Goal: Find contact information

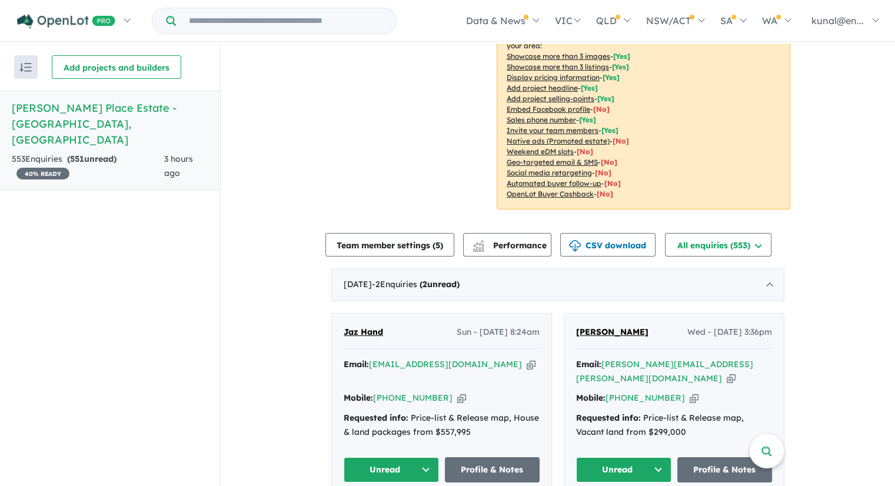
scroll to position [294, 0]
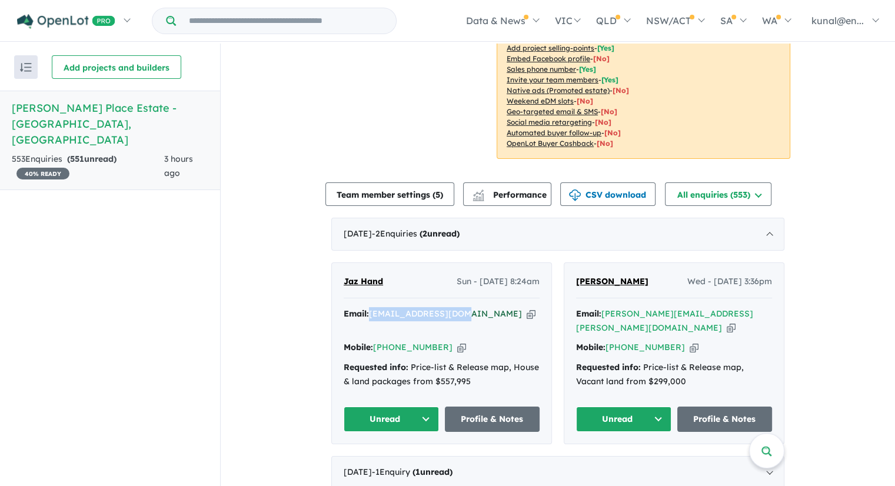
drag, startPoint x: 460, startPoint y: 297, endPoint x: 369, endPoint y: 299, distance: 90.6
click at [369, 307] on div "Email: [EMAIL_ADDRESS][DOMAIN_NAME] Copied!" at bounding box center [442, 321] width 196 height 28
copy a%20Atkinson%20Place%20Estate%20-%20Truganina"] "[EMAIL_ADDRESS][DOMAIN_NAME]"
drag, startPoint x: 435, startPoint y: 318, endPoint x: 375, endPoint y: 319, distance: 60.6
click at [375, 341] on div "Mobile: [PHONE_NUMBER] Copied!" at bounding box center [442, 348] width 196 height 14
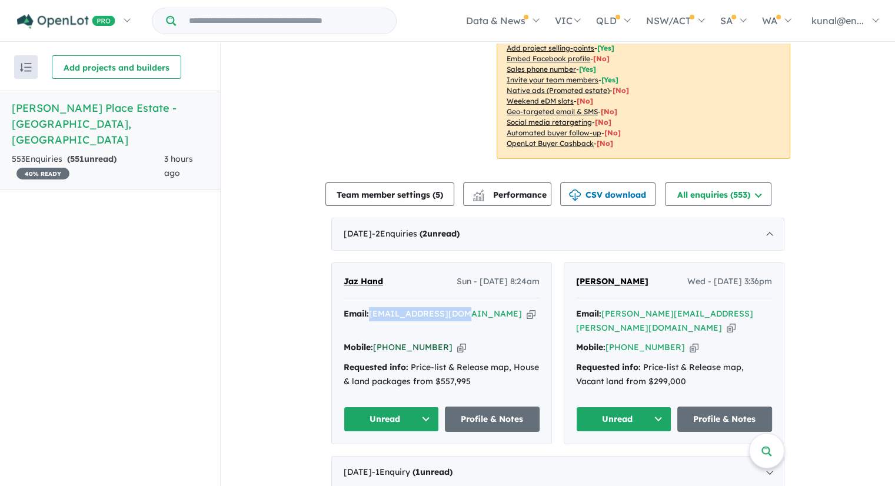
copy link "[PHONE_NUMBER]"
drag, startPoint x: 395, startPoint y: 267, endPoint x: 343, endPoint y: 267, distance: 52.4
click at [344, 275] on div "Jaz Hand Sun - [DATE] 8:24am" at bounding box center [442, 287] width 196 height 24
copy span "Jaz Hand"
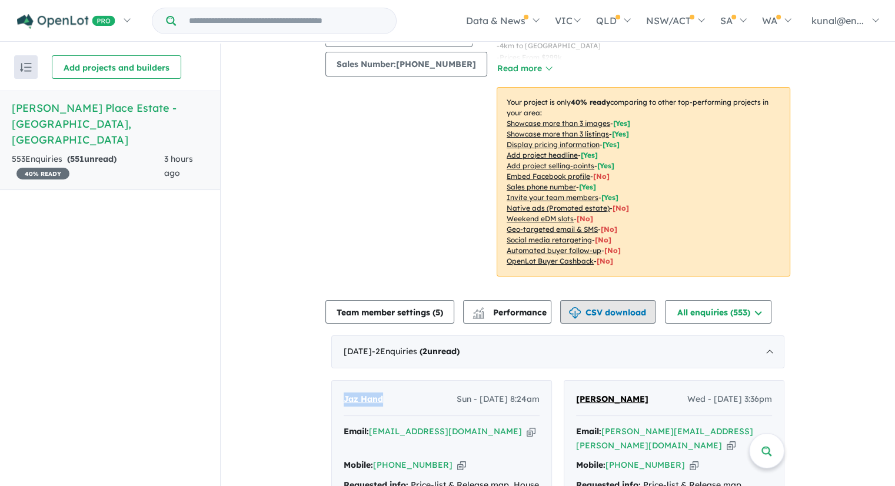
scroll to position [59, 0]
